Goal: Task Accomplishment & Management: Complete application form

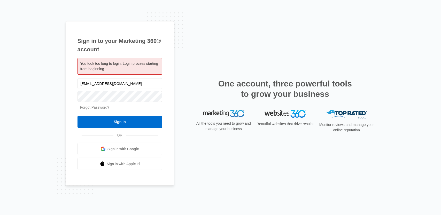
type input "[EMAIL_ADDRESS][DOMAIN_NAME]"
click at [77, 116] on input "Sign In" at bounding box center [119, 122] width 85 height 12
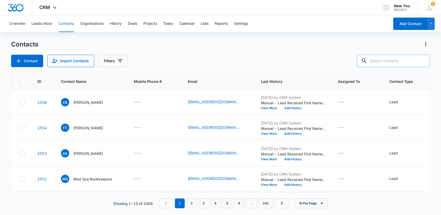
click at [383, 61] on input "text" at bounding box center [393, 61] width 73 height 12
type input "Rood"
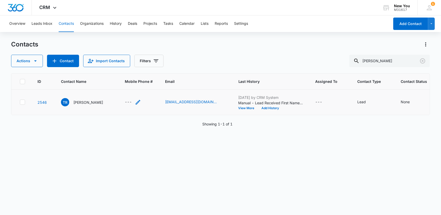
click at [136, 102] on icon "Mobile Phone # - - Select to Edit Field" at bounding box center [138, 102] width 5 height 5
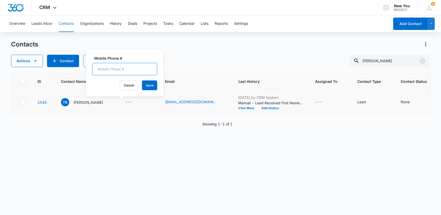
click at [107, 70] on input "Mobile Phone #" at bounding box center [124, 69] width 65 height 12
paste input "(253) 318-9622"
type input "(253) 318-9622"
click at [143, 86] on button "Save" at bounding box center [149, 86] width 15 height 10
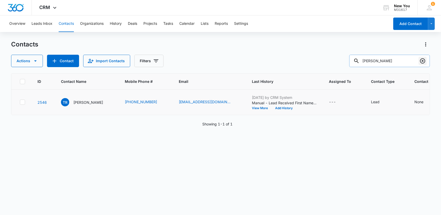
click at [424, 60] on icon "Clear" at bounding box center [422, 61] width 6 height 6
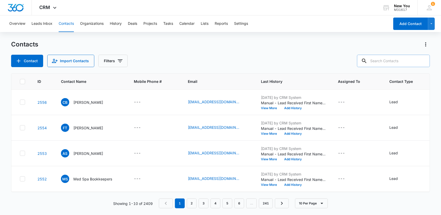
click at [390, 60] on input "text" at bounding box center [393, 61] width 73 height 12
type input "Susan"
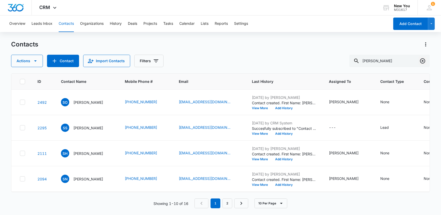
click at [422, 61] on icon "Clear" at bounding box center [422, 61] width 6 height 6
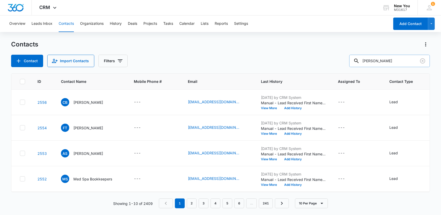
type input "Soliz"
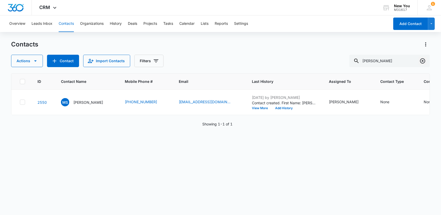
click at [422, 61] on icon "Clear" at bounding box center [422, 60] width 5 height 5
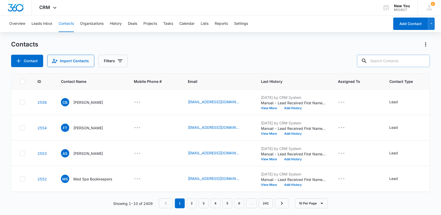
click at [396, 60] on input "text" at bounding box center [393, 61] width 73 height 12
type input "Selvidge"
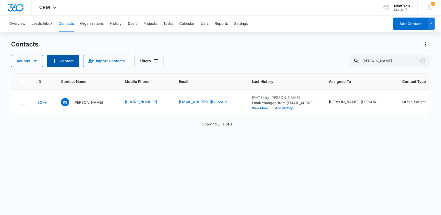
click at [62, 59] on button "Contact" at bounding box center [63, 61] width 32 height 12
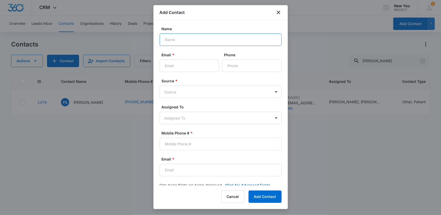
click at [178, 40] on input "Name" at bounding box center [221, 40] width 122 height 12
type input "Ronald Selvidge"
click at [184, 66] on input "Email *" at bounding box center [189, 66] width 59 height 12
paste input "rselvidge22@gmail.com"
type input "rselvidge22@gmail.com"
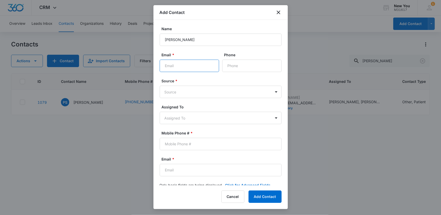
type input "rselvidge22@gmail.com"
click at [192, 117] on body "CRM Apps Reputation Websites Forms CRM Email Social Shop Payments POS Content A…" at bounding box center [220, 107] width 441 height 215
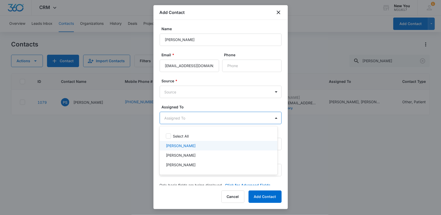
click at [183, 147] on p "YANIRA PEREZ" at bounding box center [181, 145] width 30 height 5
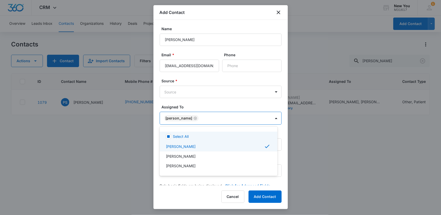
click at [185, 92] on div at bounding box center [220, 107] width 441 height 215
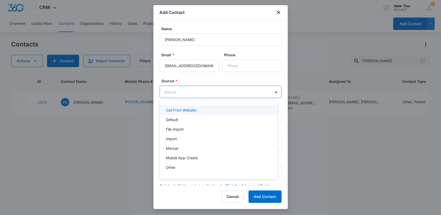
click at [192, 90] on body "CRM Apps Reputation Websites Forms CRM Email Social Shop Payments POS Content A…" at bounding box center [220, 107] width 441 height 215
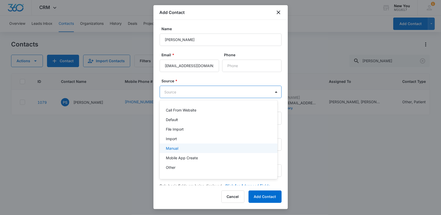
scroll to position [46, 0]
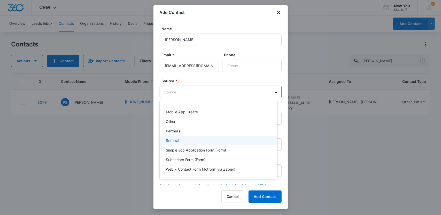
click at [175, 141] on p "Referral" at bounding box center [172, 140] width 13 height 5
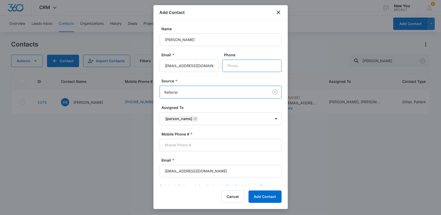
click at [241, 63] on input "Phone" at bounding box center [251, 66] width 59 height 12
paste input "(360) 271-0444"
type input "(360) 271-0444"
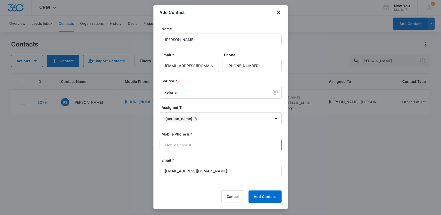
click at [204, 143] on input "Mobile Phone # *" at bounding box center [221, 145] width 122 height 12
paste input "(360) 271-0444"
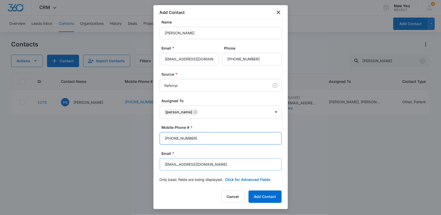
scroll to position [9, 0]
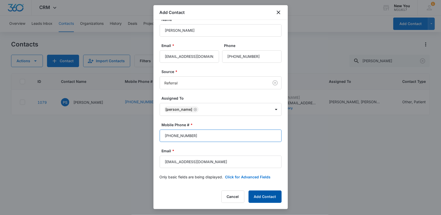
type input "(360) 271-0444"
click at [257, 197] on button "Add Contact" at bounding box center [264, 197] width 33 height 12
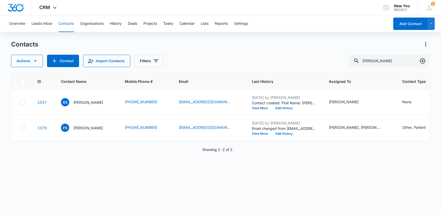
click at [422, 61] on icon "Clear" at bounding box center [422, 60] width 5 height 5
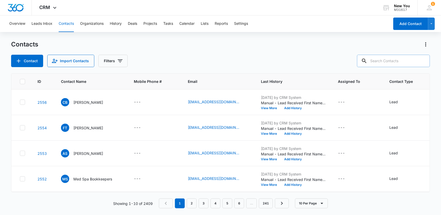
click at [402, 61] on input "text" at bounding box center [393, 61] width 73 height 12
type input "Laura"
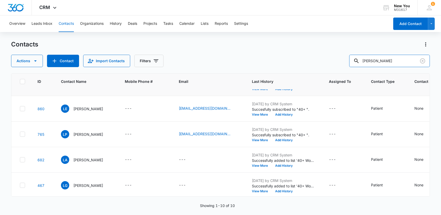
scroll to position [151, 0]
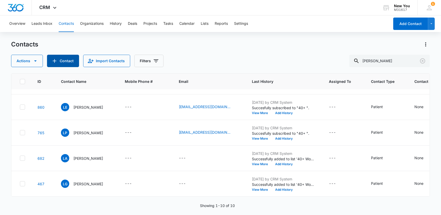
click at [60, 62] on button "Contact" at bounding box center [63, 61] width 32 height 12
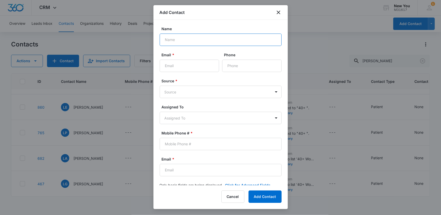
click at [180, 40] on input "Name" at bounding box center [221, 40] width 122 height 12
type input "Laura Liyundula"
paste input "ambassadeurzima@gmail.com"
type input "ambassadeurzima@gmail.com"
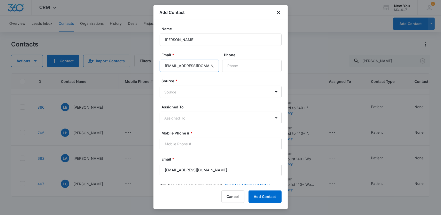
scroll to position [0, 6]
type input "ambassadeurzima@gmail.com"
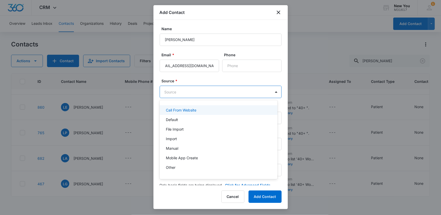
click at [177, 92] on body "CRM Apps Reputation Websites Forms CRM Email Social Shop Payments POS Content A…" at bounding box center [220, 107] width 441 height 215
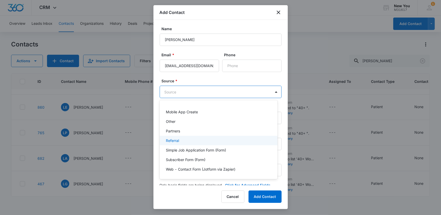
click at [178, 142] on p "Referral" at bounding box center [172, 140] width 13 height 5
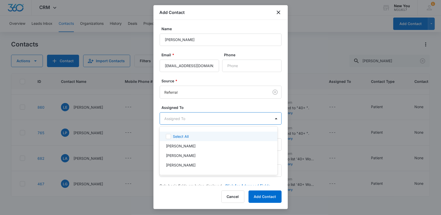
click at [180, 120] on body "CRM Apps Reputation Websites Forms CRM Email Social Shop Payments POS Content A…" at bounding box center [220, 107] width 441 height 215
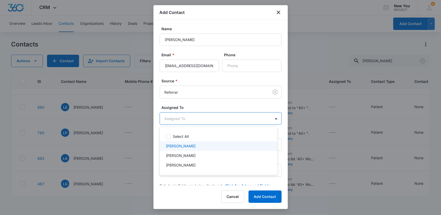
click at [186, 148] on p "YANIRA PEREZ" at bounding box center [181, 145] width 30 height 5
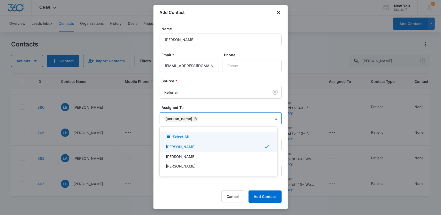
click at [232, 66] on div at bounding box center [220, 107] width 441 height 215
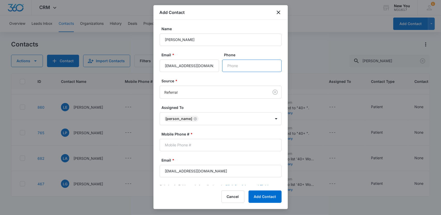
click at [232, 66] on input "Phone" at bounding box center [251, 66] width 59 height 12
paste input "(309) 315-0103"
type input "(309) 315-0103"
click at [188, 144] on input "Mobile Phone # *" at bounding box center [221, 145] width 122 height 12
paste input "(309) 315-0103"
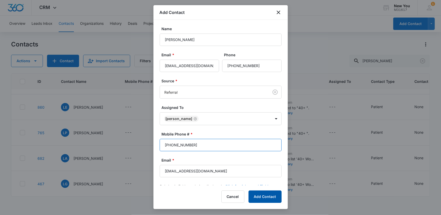
type input "(309) 315-0103"
click at [259, 199] on button "Add Contact" at bounding box center [264, 197] width 33 height 12
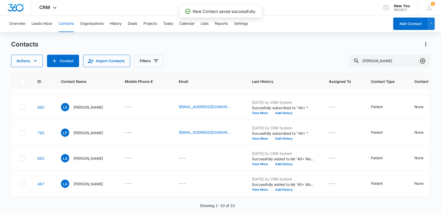
click at [423, 61] on icon "Clear" at bounding box center [422, 61] width 6 height 6
